Goal: Transaction & Acquisition: Purchase product/service

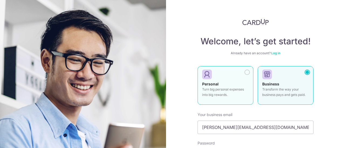
click at [224, 89] on p "Turn big personal expenses into big rewards." at bounding box center [225, 92] width 47 height 11
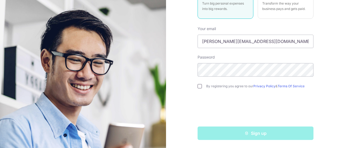
click at [199, 87] on input "checkbox" at bounding box center [199, 86] width 4 height 4
checkbox input "true"
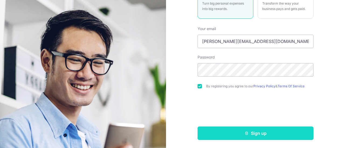
click at [255, 135] on button "Sign up" at bounding box center [255, 133] width 116 height 13
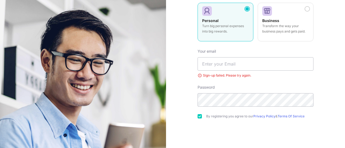
scroll to position [94, 0]
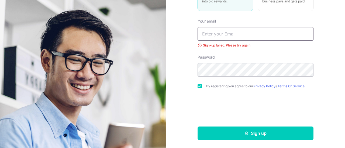
type input "[PERSON_NAME][EMAIL_ADDRESS][DOMAIN_NAME]"
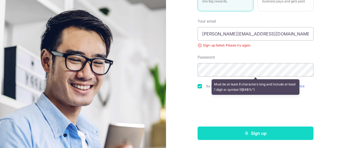
click at [266, 132] on button "Sign up" at bounding box center [255, 133] width 116 height 13
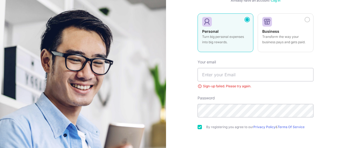
scroll to position [13, 0]
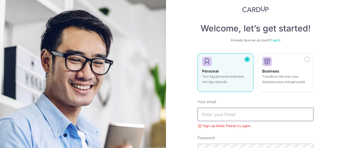
type input "[PERSON_NAME][EMAIL_ADDRESS][DOMAIN_NAME]"
click at [275, 40] on link "Log in" at bounding box center [275, 40] width 9 height 4
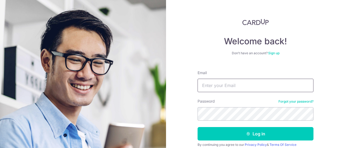
type input "[PERSON_NAME][EMAIL_ADDRESS][DOMAIN_NAME]"
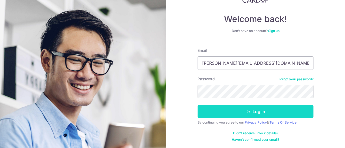
click at [258, 113] on button "Log in" at bounding box center [255, 111] width 116 height 13
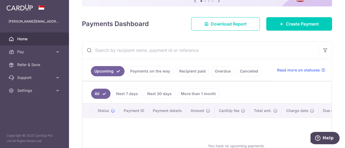
scroll to position [62, 0]
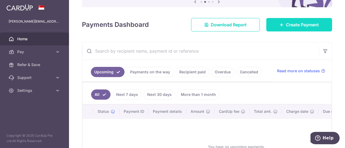
click at [294, 22] on span "Create Payment" at bounding box center [302, 25] width 33 height 6
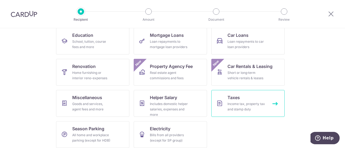
scroll to position [92, 0]
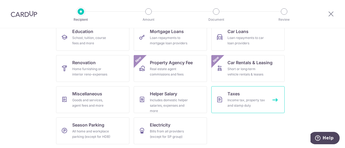
click at [261, 96] on link "Taxes Income tax, property tax and stamp duty" at bounding box center [247, 99] width 73 height 27
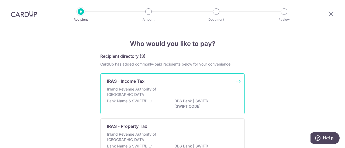
click at [178, 97] on div "Inland Revenue Authority of Singapore" at bounding box center [172, 93] width 131 height 12
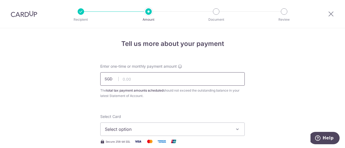
click at [133, 79] on input "text" at bounding box center [172, 78] width 144 height 13
type input "993.56"
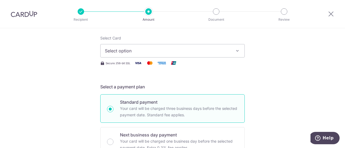
scroll to position [81, 0]
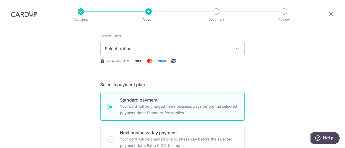
click at [236, 47] on icon "button" at bounding box center [237, 48] width 5 height 5
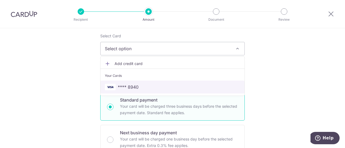
click at [132, 85] on span "**** 8940" at bounding box center [128, 87] width 21 height 6
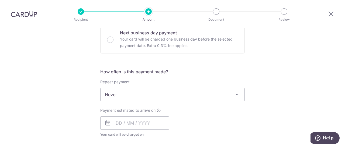
scroll to position [189, 0]
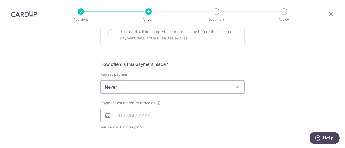
click at [235, 87] on span at bounding box center [237, 87] width 6 height 6
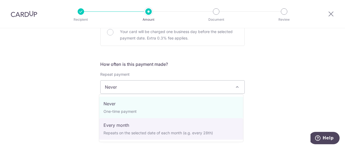
select select "3"
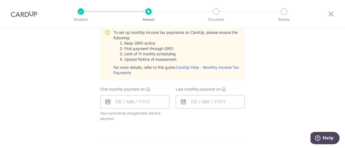
scroll to position [269, 0]
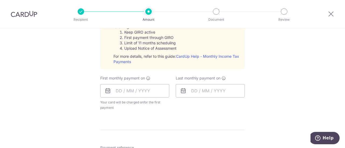
click at [107, 92] on icon at bounding box center [107, 91] width 6 height 6
click at [117, 90] on input "text" at bounding box center [134, 90] width 69 height 13
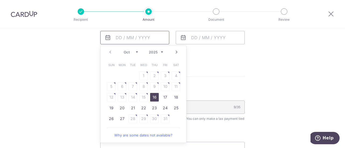
scroll to position [323, 0]
drag, startPoint x: 152, startPoint y: 96, endPoint x: 186, endPoint y: 81, distance: 37.1
click at [152, 96] on link "16" at bounding box center [154, 97] width 9 height 9
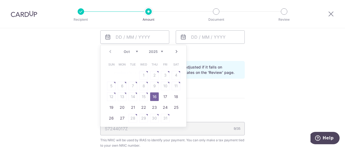
type input "[DATE]"
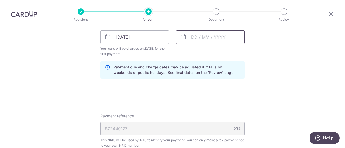
click at [212, 35] on input "text" at bounding box center [210, 36] width 69 height 13
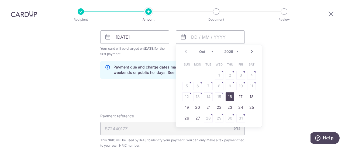
click at [250, 51] on link "Next" at bounding box center [252, 51] width 6 height 6
click at [249, 50] on link "Next" at bounding box center [252, 51] width 6 height 6
click at [197, 97] on link "16" at bounding box center [197, 97] width 9 height 9
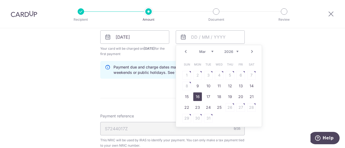
type input "[DATE]"
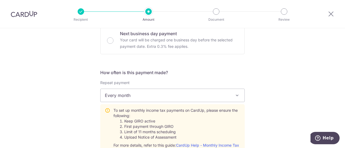
scroll to position [189, 0]
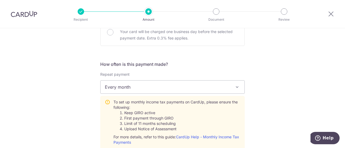
click at [234, 85] on span at bounding box center [237, 87] width 6 height 6
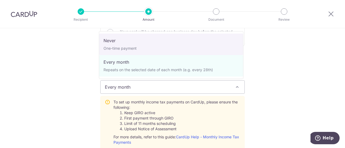
select select "1"
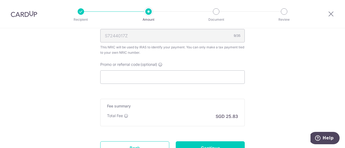
scroll to position [401, 0]
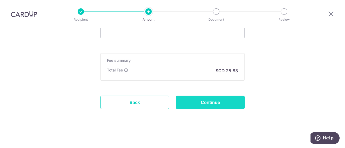
click at [216, 103] on input "Continue" at bounding box center [210, 102] width 69 height 13
